Goal: Task Accomplishment & Management: Manage account settings

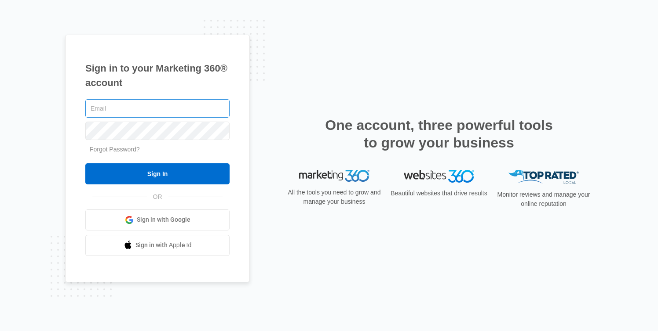
click at [154, 102] on input "text" at bounding box center [157, 108] width 144 height 18
drag, startPoint x: 139, startPoint y: 114, endPoint x: 138, endPoint y: 118, distance: 4.7
click at [139, 114] on input "text" at bounding box center [157, 108] width 144 height 18
click at [85, 157] on div "Sign in to your Marketing 360® account Forgot Password? Sign In OR Sign in with…" at bounding box center [157, 159] width 185 height 248
click at [90, 118] on div at bounding box center [157, 109] width 144 height 22
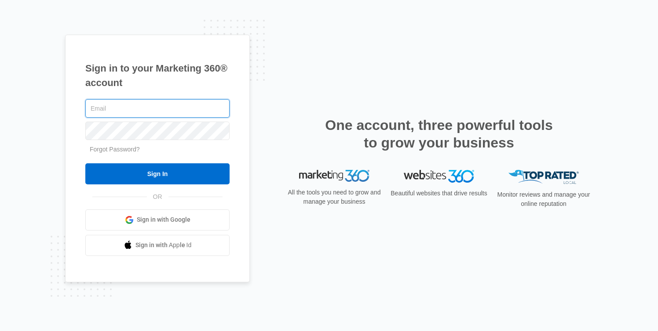
click at [101, 106] on input "text" at bounding box center [157, 108] width 144 height 18
type input "[PERSON_NAME][EMAIL_ADDRESS][PERSON_NAME][DOMAIN_NAME]"
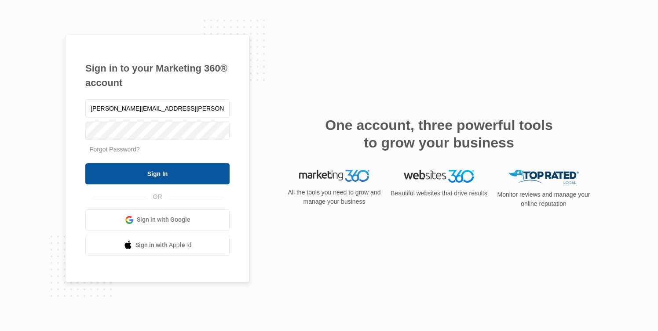
click at [137, 171] on input "Sign In" at bounding box center [157, 174] width 144 height 21
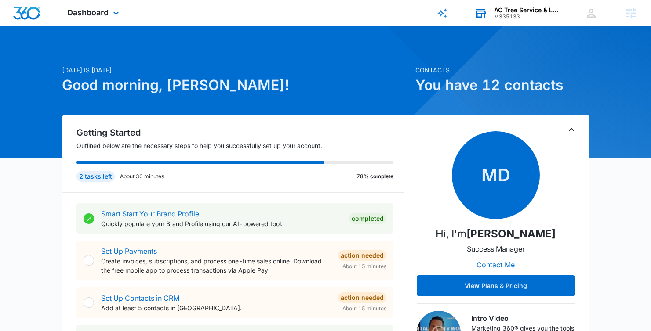
click at [547, 15] on div "M335133" at bounding box center [526, 17] width 64 height 6
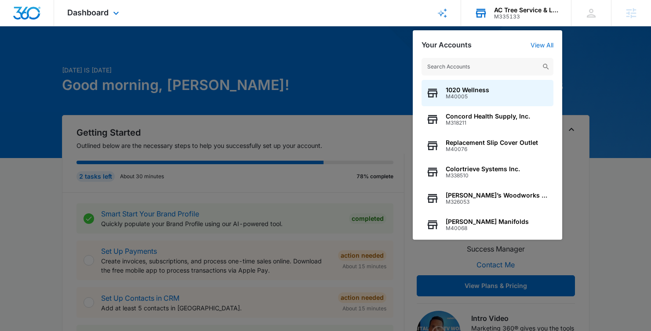
click at [478, 73] on input "text" at bounding box center [488, 67] width 132 height 18
click at [488, 70] on input "text" at bounding box center [488, 67] width 132 height 18
paste input "M333377"
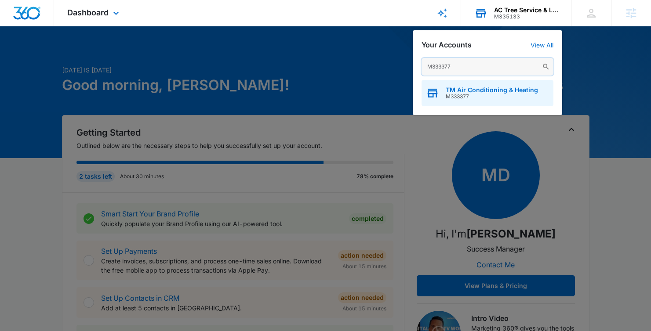
type input "M333377"
click at [464, 95] on span "M333377" at bounding box center [492, 97] width 92 height 6
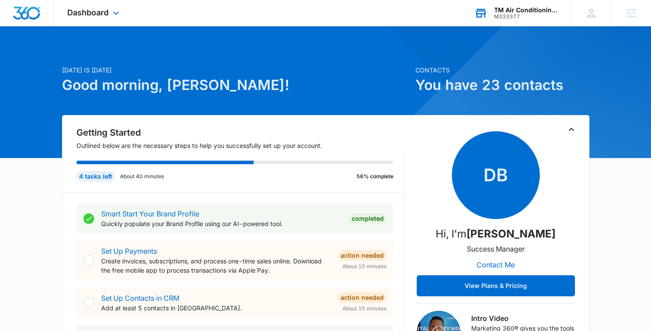
click at [102, 0] on div "Dashboard Apps Reputation Websites Forms CRM Email Social Content Ads Intellige…" at bounding box center [94, 13] width 80 height 26
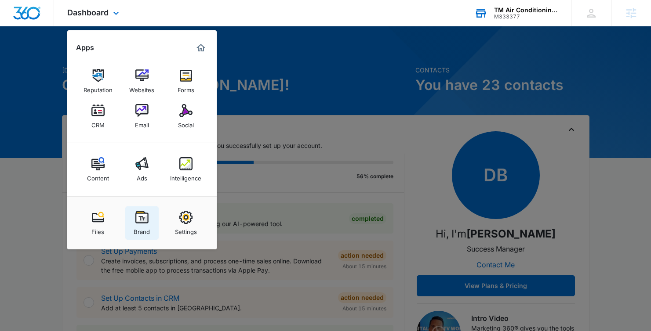
click at [139, 227] on div "Brand" at bounding box center [142, 229] width 16 height 11
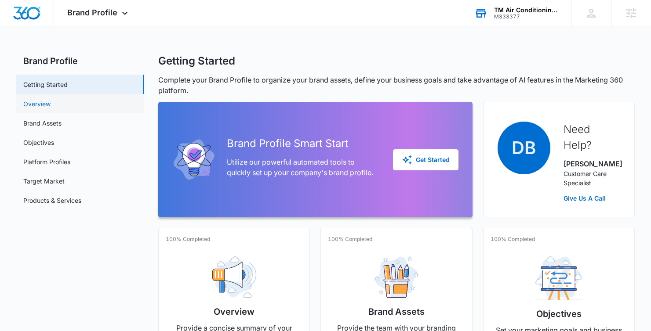
click at [51, 109] on link "Overview" at bounding box center [36, 103] width 27 height 9
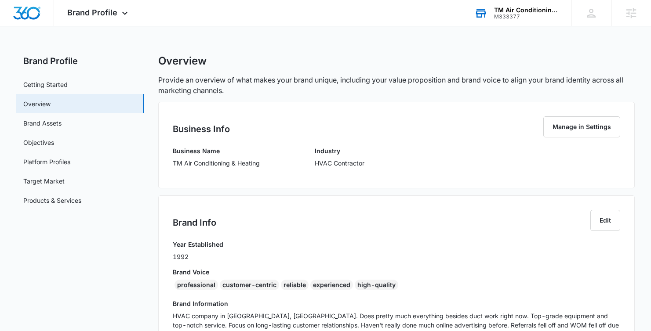
scroll to position [145, 0]
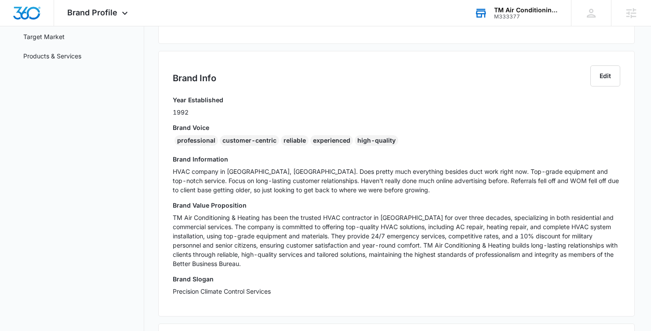
click at [297, 289] on p "Precision Climate Control Services" at bounding box center [397, 291] width 448 height 9
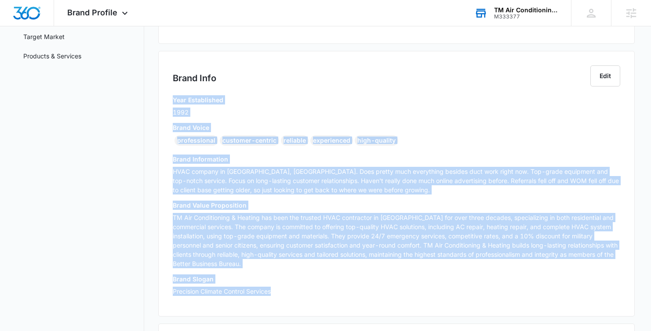
drag, startPoint x: 291, startPoint y: 296, endPoint x: 175, endPoint y: 101, distance: 227.1
click at [175, 101] on div "Year Established 1992 Brand Voice professional customer-centric reliable experi…" at bounding box center [397, 198] width 448 height 207
copy div "Year Established 1992 Brand Voice professional customer-centric reliable experi…"
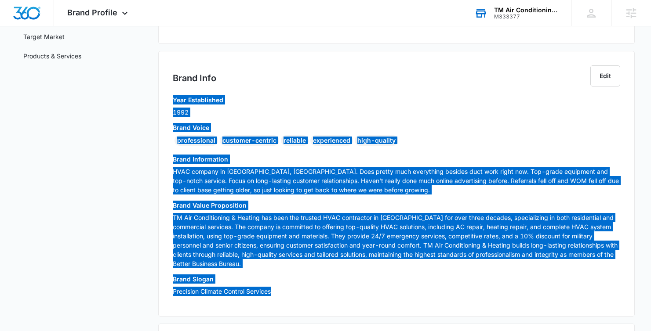
drag, startPoint x: 54, startPoint y: 132, endPoint x: 262, endPoint y: 147, distance: 208.9
click at [262, 147] on div "professional customer-centric reliable experienced high-quality" at bounding box center [397, 142] width 448 height 14
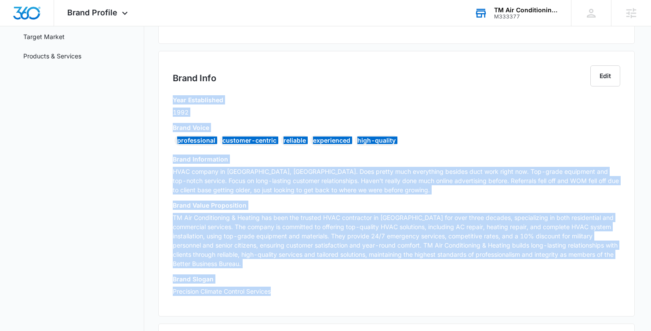
drag, startPoint x: 359, startPoint y: 135, endPoint x: 427, endPoint y: 136, distance: 68.2
click at [360, 135] on div "Brand Voice professional customer-centric reliable experienced high-quality" at bounding box center [397, 136] width 448 height 26
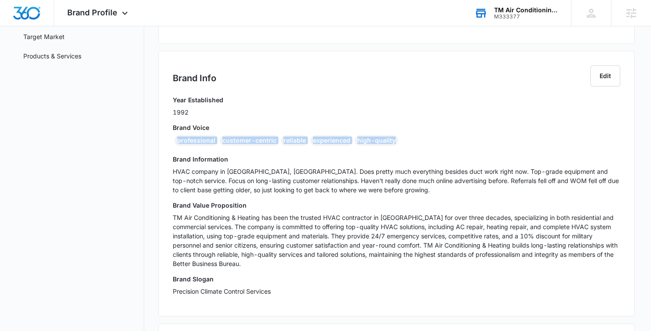
drag, startPoint x: 410, startPoint y: 138, endPoint x: 152, endPoint y: 143, distance: 257.6
click at [152, 143] on div "Brand Profile Getting Started Overview Brand Assets Objectives Platform Profile…" at bounding box center [325, 211] width 619 height 602
copy div "professional customer-centric reliable experienced high-quality"
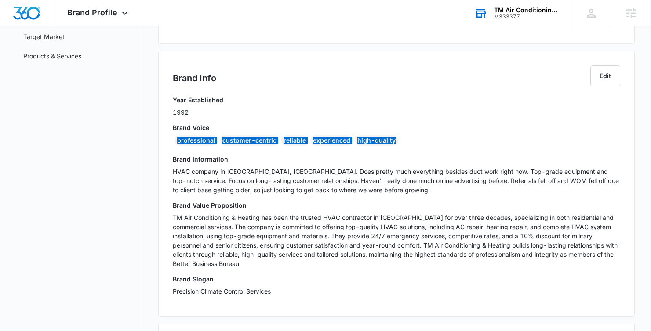
scroll to position [0, 0]
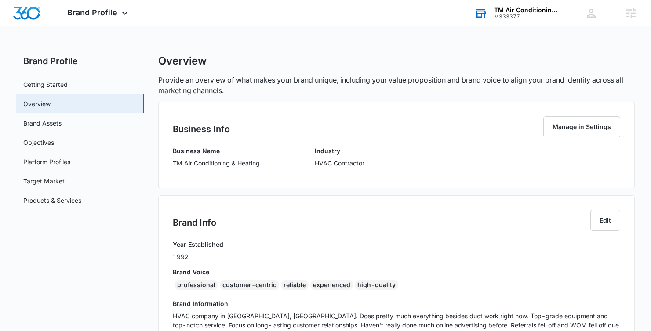
click at [211, 157] on div "Business Name TM Air Conditioning & Heating" at bounding box center [216, 160] width 87 height 28
click at [211, 163] on p "TM Air Conditioning & Heating" at bounding box center [216, 163] width 87 height 9
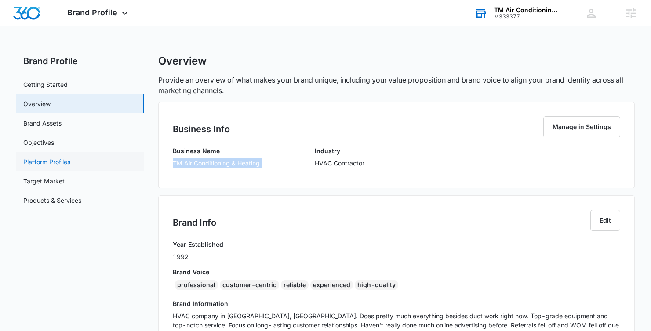
copy p "TM Air Conditioning & Heating"
click at [65, 185] on link "Target Market" at bounding box center [43, 181] width 41 height 9
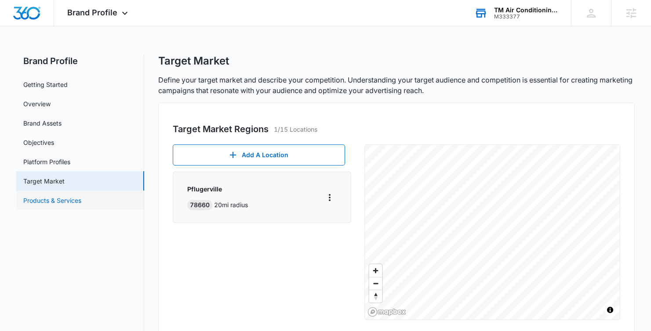
click at [69, 202] on link "Products & Services" at bounding box center [52, 200] width 58 height 9
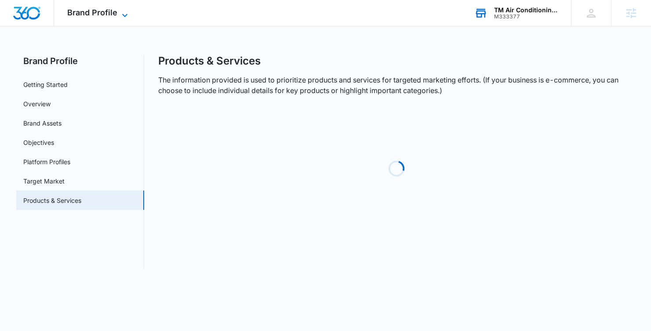
click at [74, 12] on span "Brand Profile" at bounding box center [92, 12] width 50 height 9
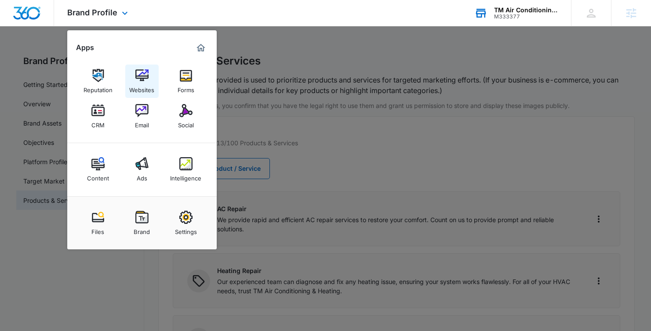
click at [144, 74] on img at bounding box center [141, 75] width 13 height 13
